Goal: Information Seeking & Learning: Learn about a topic

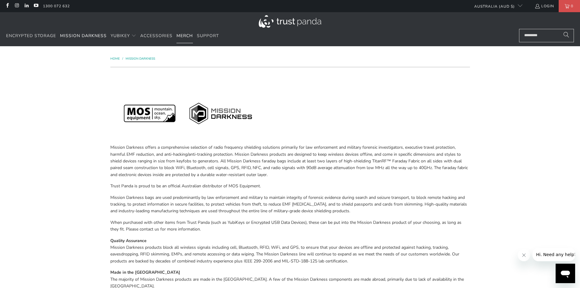
click at [182, 38] on span "Merch" at bounding box center [184, 36] width 16 height 6
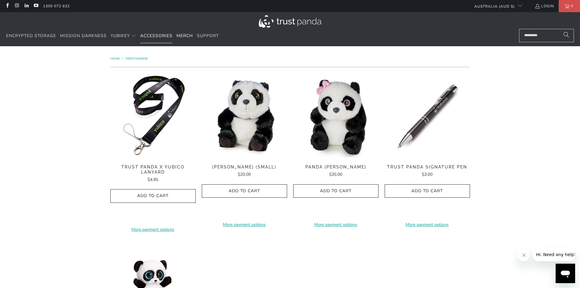
click at [146, 38] on span "Accessories" at bounding box center [156, 36] width 32 height 6
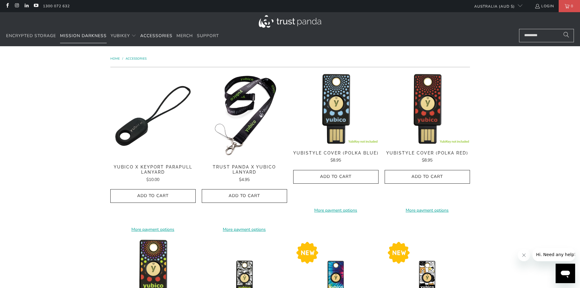
click at [94, 37] on span "Mission Darkness" at bounding box center [83, 36] width 47 height 6
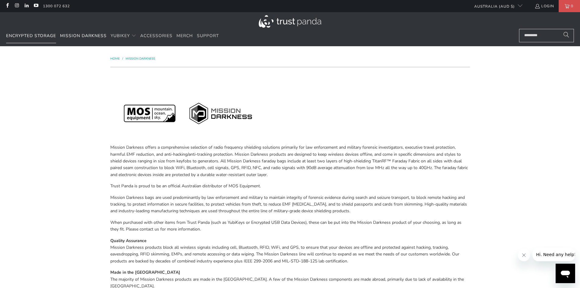
click at [26, 37] on span "Encrypted Storage" at bounding box center [31, 36] width 50 height 6
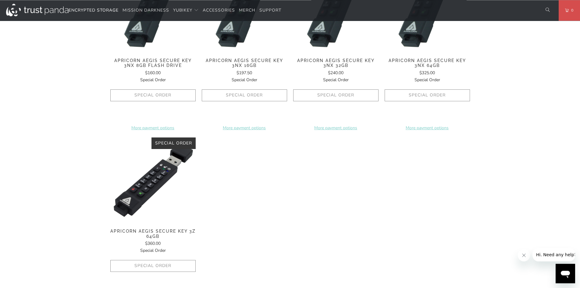
scroll to position [466, 0]
